Goal: Use online tool/utility: Utilize a website feature to perform a specific function

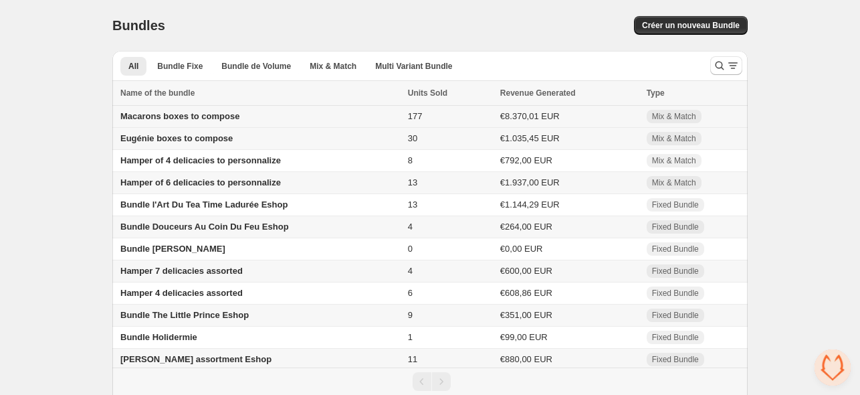
click at [193, 117] on span "Macarons boxes to compose" at bounding box center [179, 116] width 119 height 10
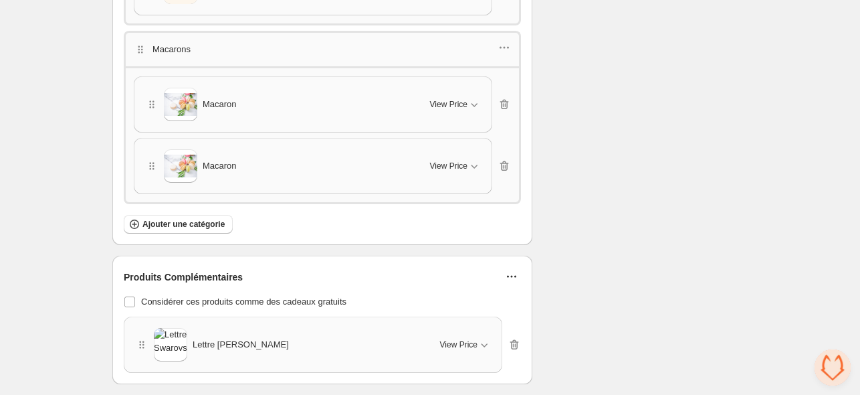
scroll to position [2494, 0]
click at [455, 157] on button "View Price" at bounding box center [455, 167] width 67 height 21
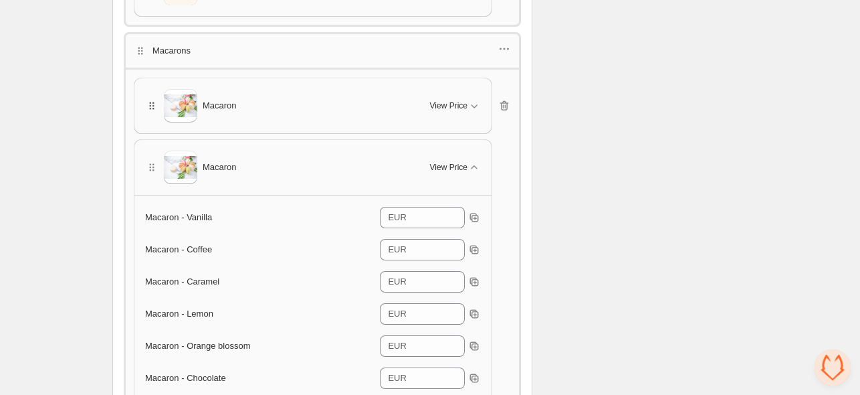
click at [152, 99] on icon "button" at bounding box center [151, 105] width 13 height 13
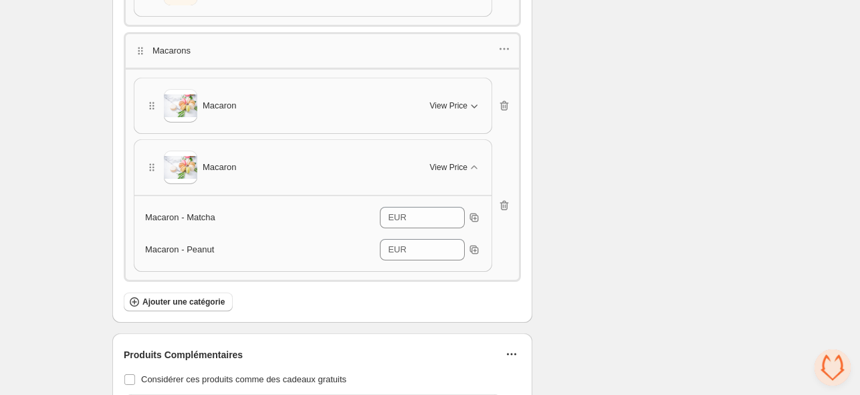
click at [442, 100] on span "View Price" at bounding box center [448, 105] width 37 height 11
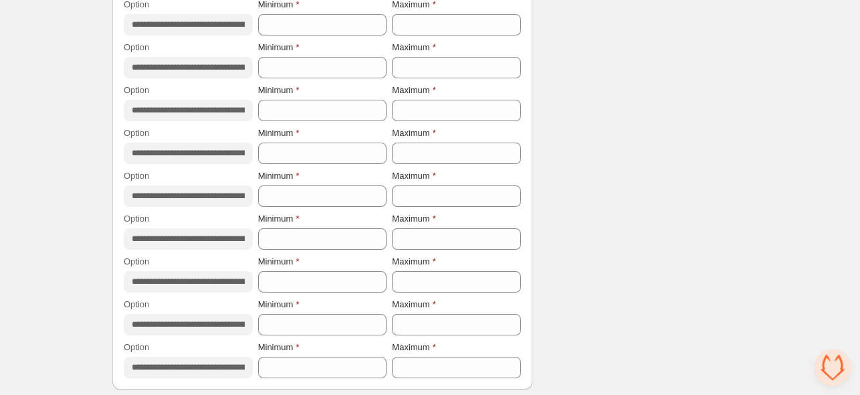
scroll to position [3976, 0]
